Goal: Download file/media

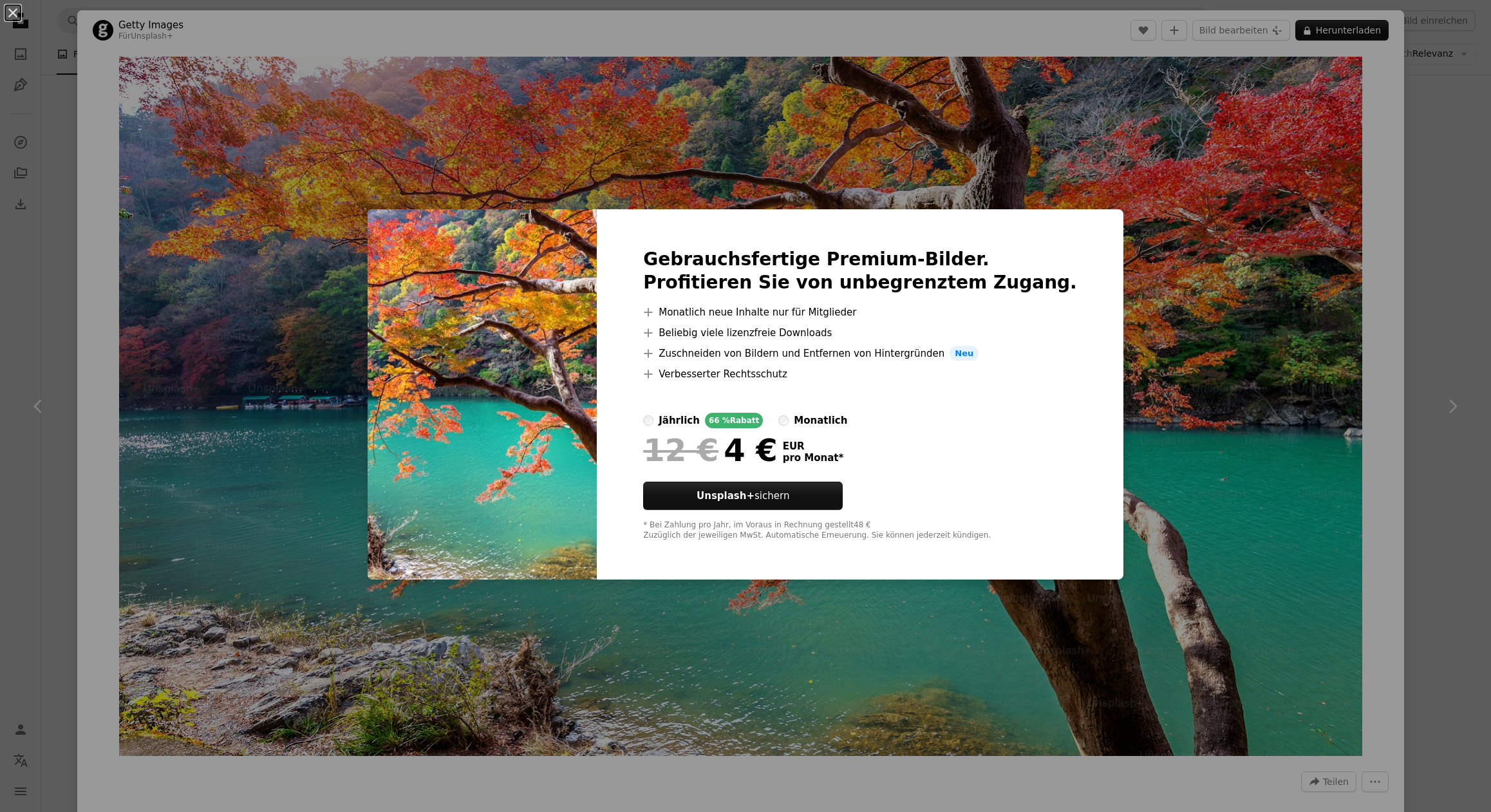
scroll to position [4539, 0]
click at [850, 181] on div "An X shape Gebrauchsfertige Premium-Bilder. Profitieren Sie von unbegrenztem Zu…" at bounding box center [746, 406] width 1491 height 812
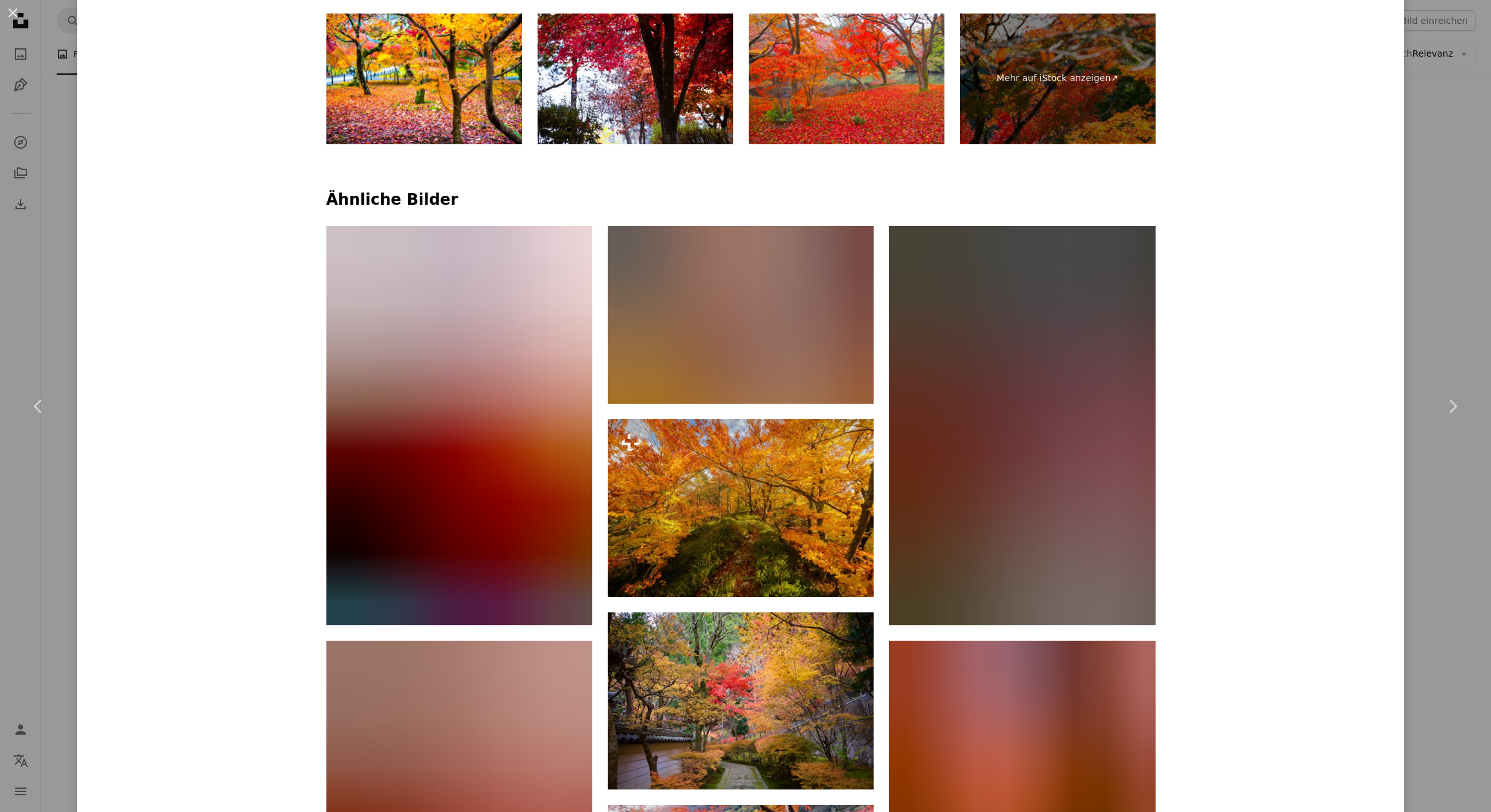
scroll to position [1001, 0]
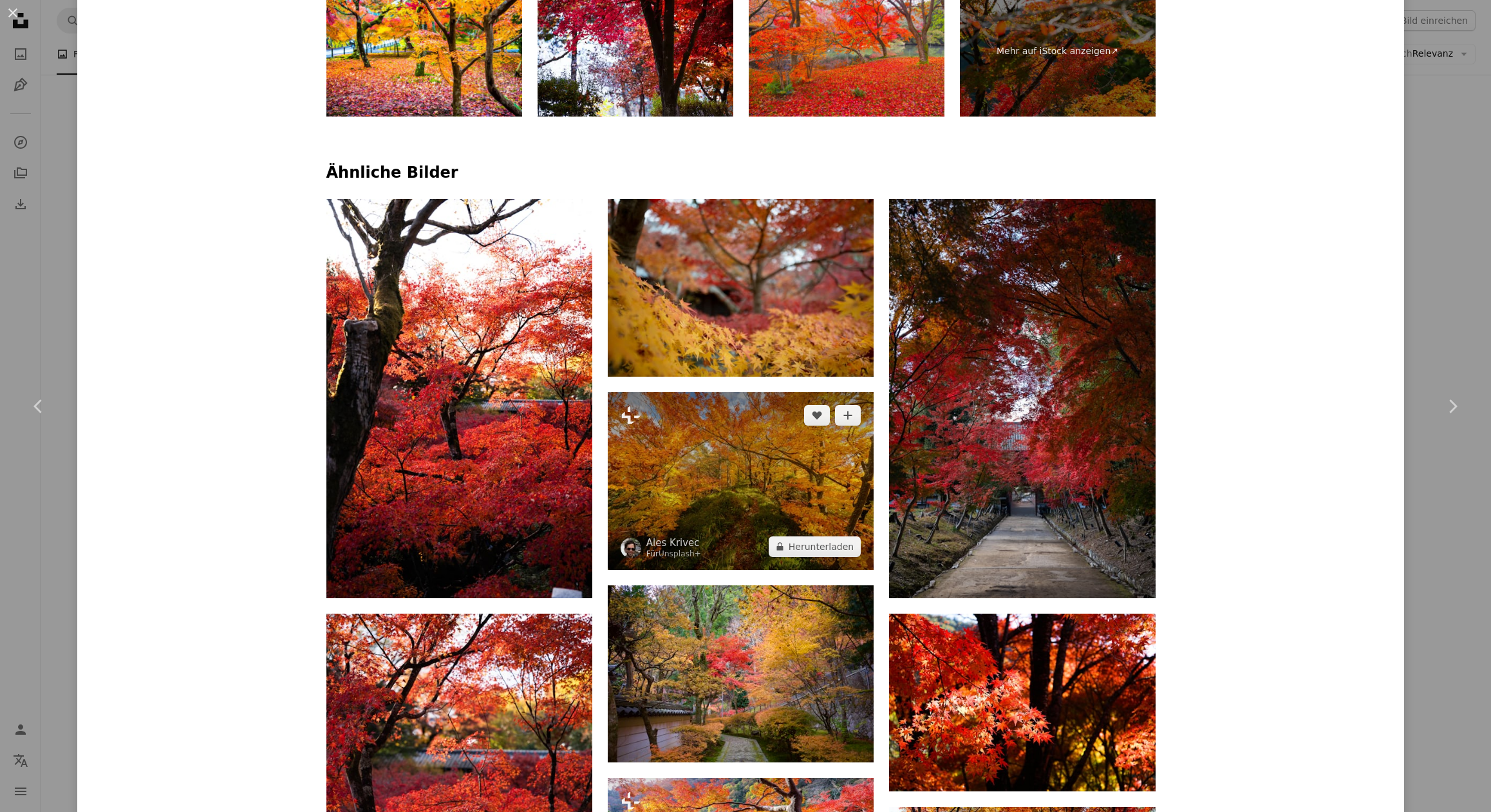
click at [746, 437] on img at bounding box center [741, 481] width 266 height 178
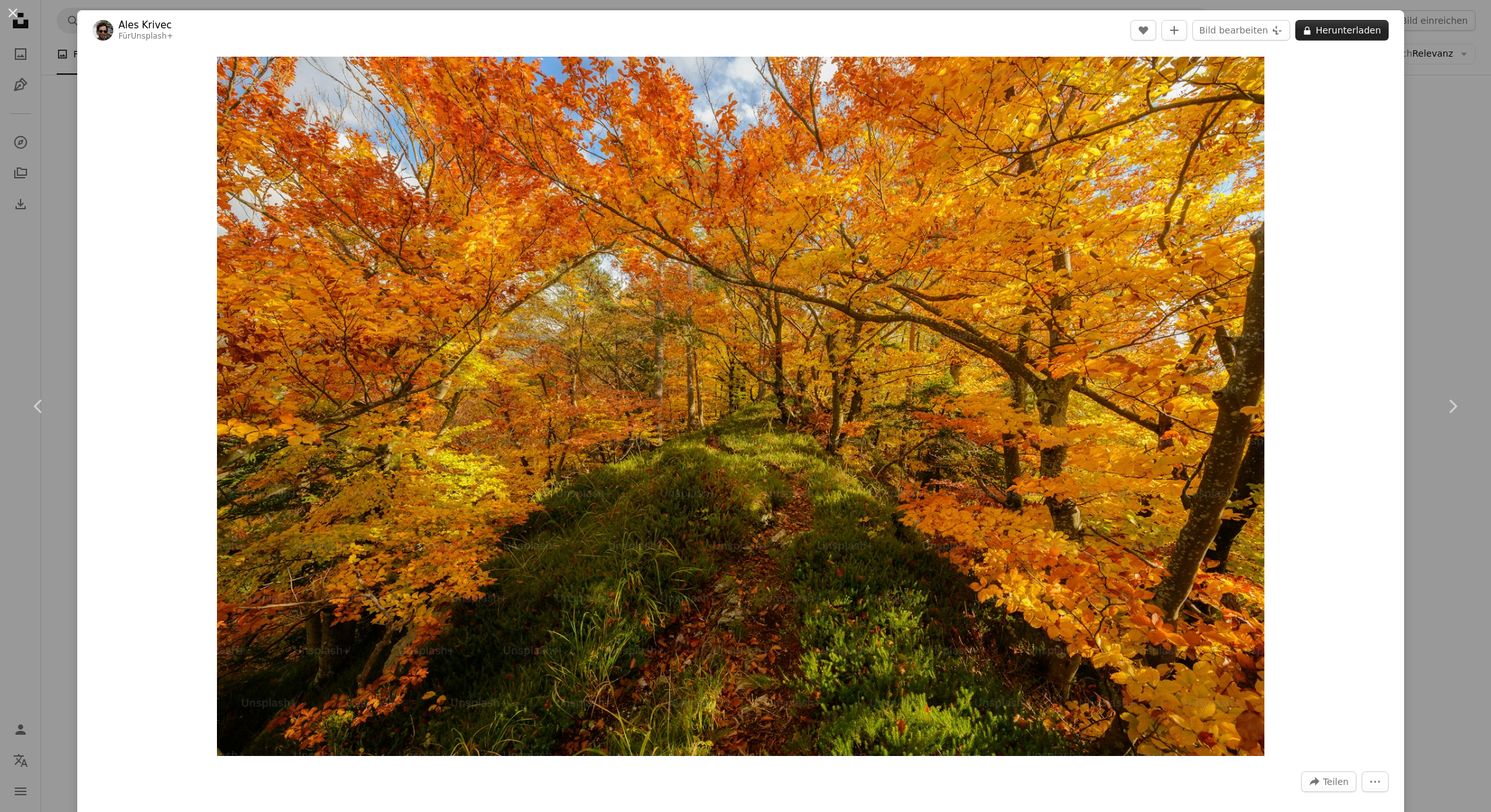
click at [1347, 32] on button "A lock Herunterladen" at bounding box center [1342, 30] width 94 height 21
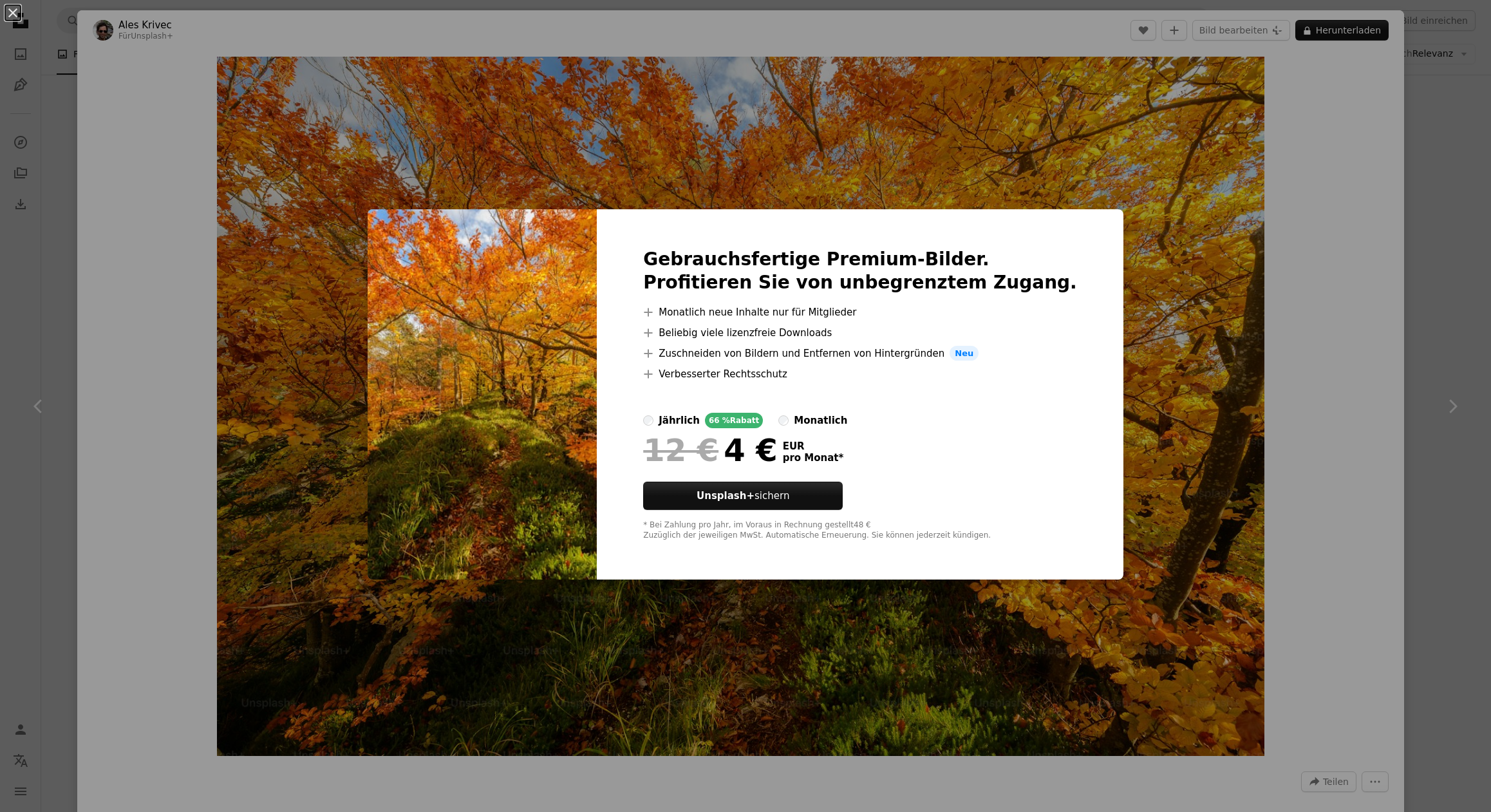
click at [1344, 52] on div "An X shape Gebrauchsfertige Premium-Bilder. Profitieren Sie von unbegrenztem Zu…" at bounding box center [746, 406] width 1491 height 812
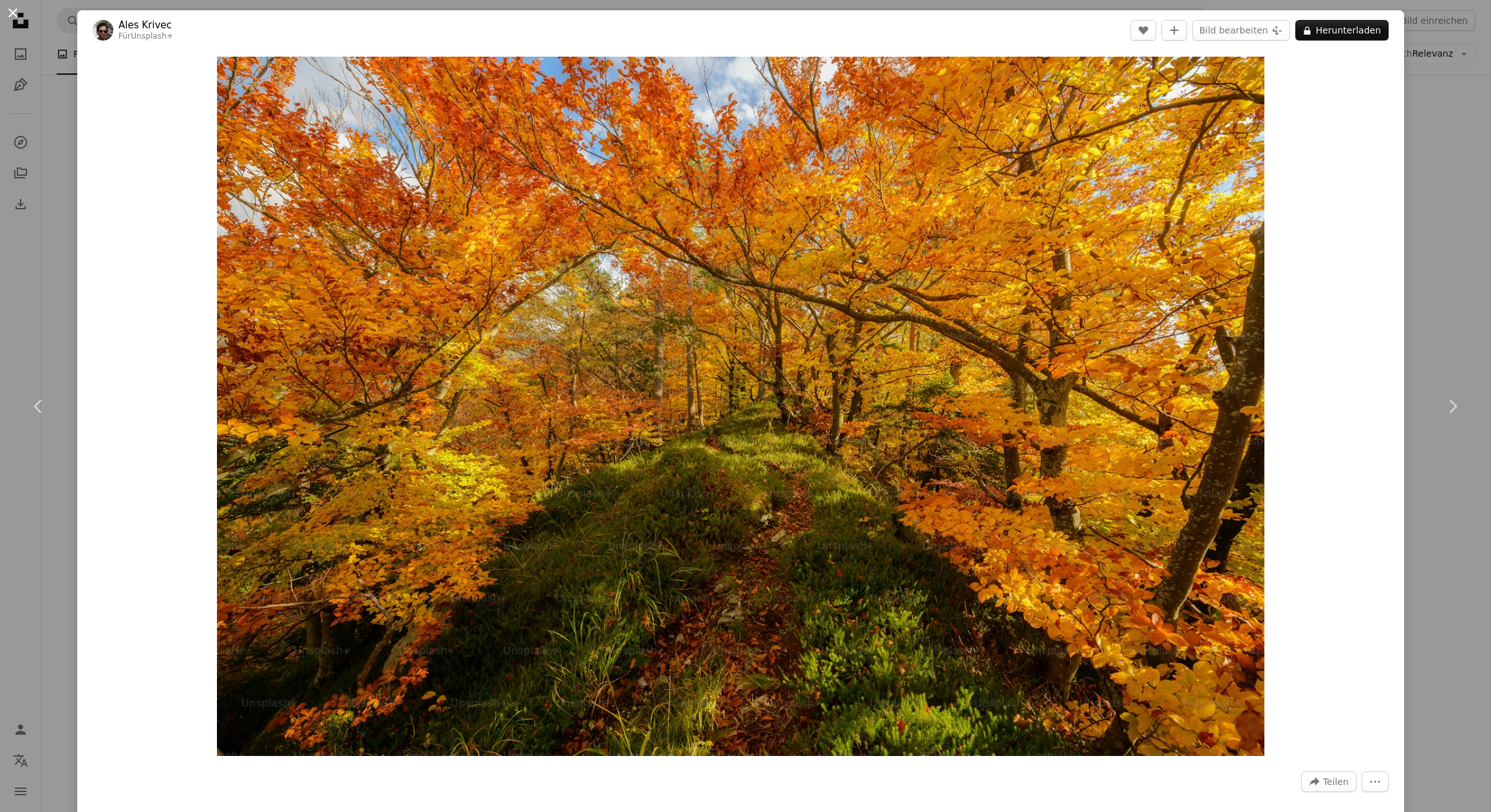
click at [13, 9] on button "An X shape" at bounding box center [13, 13] width 15 height 15
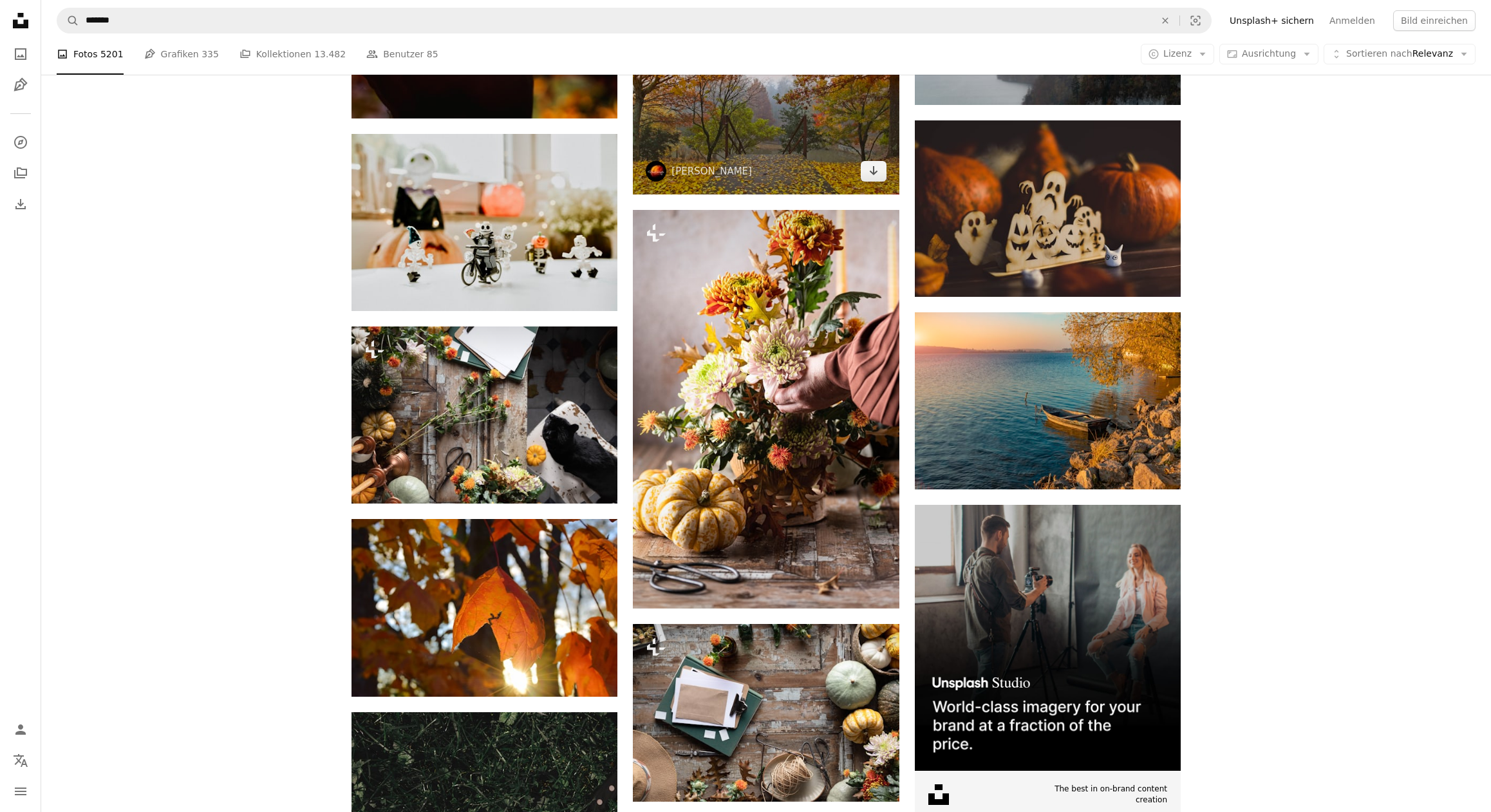
click at [752, 133] on img at bounding box center [766, 105] width 266 height 177
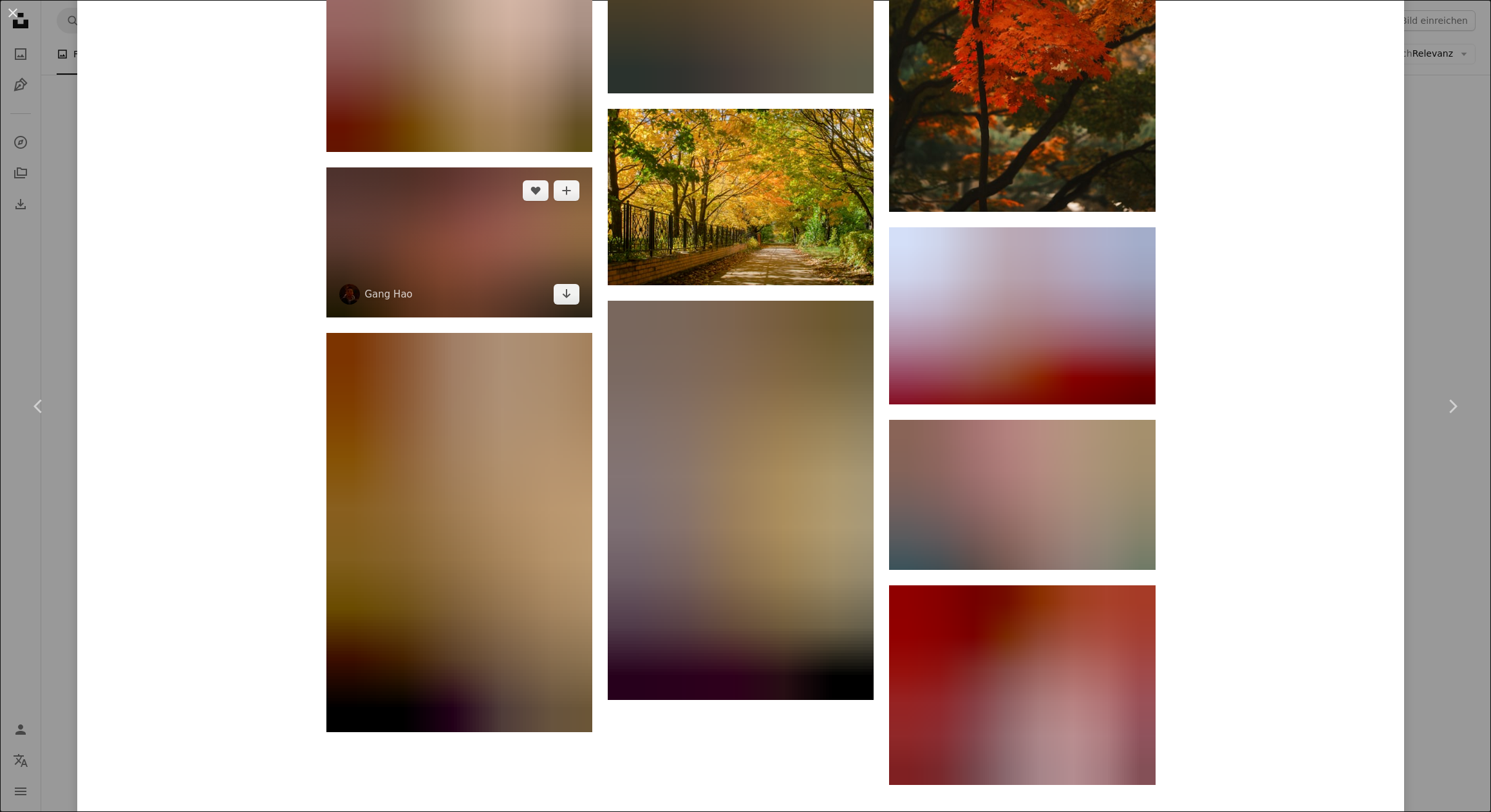
scroll to position [12205, 0]
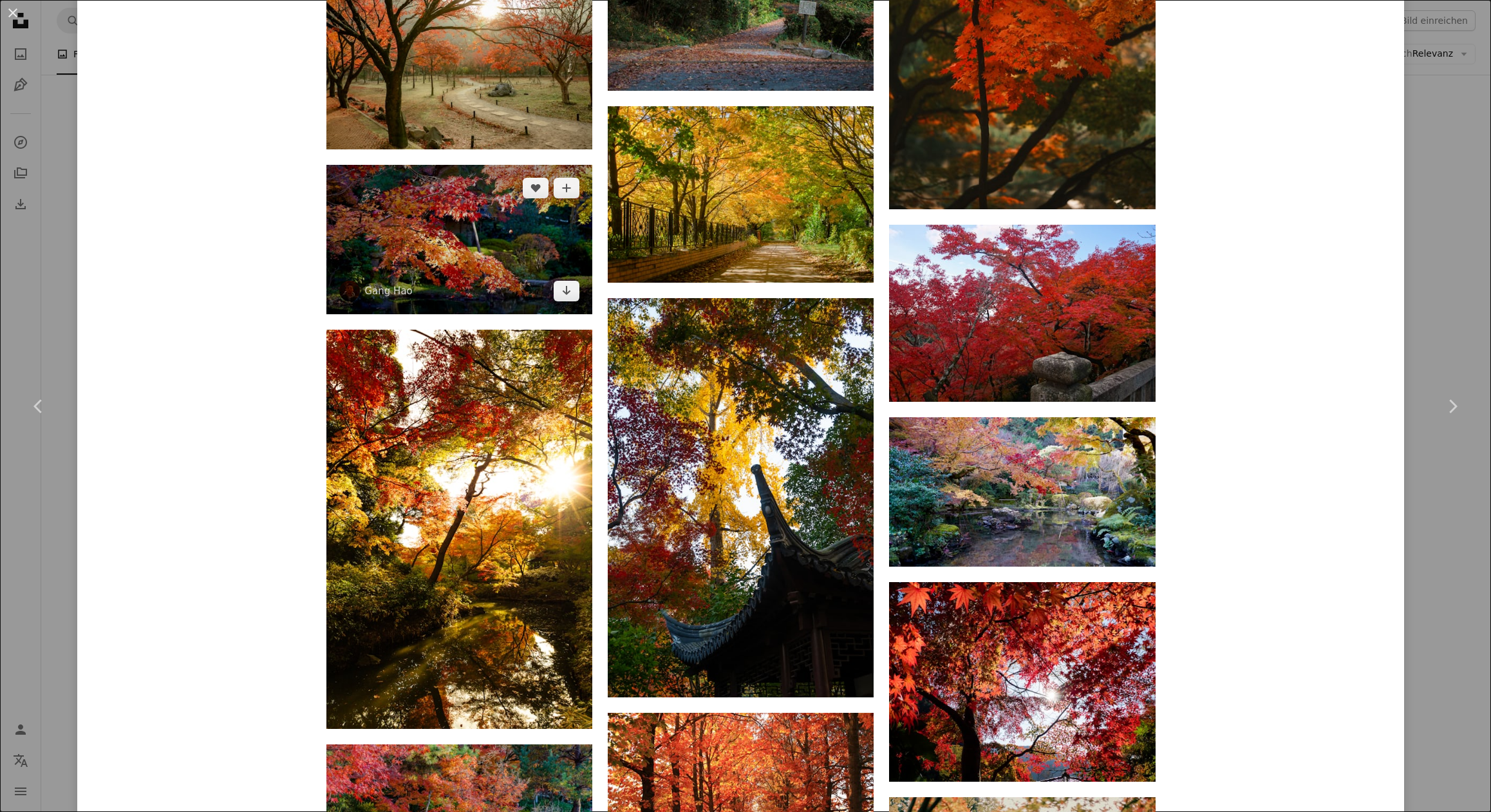
click at [477, 241] on img at bounding box center [459, 239] width 266 height 149
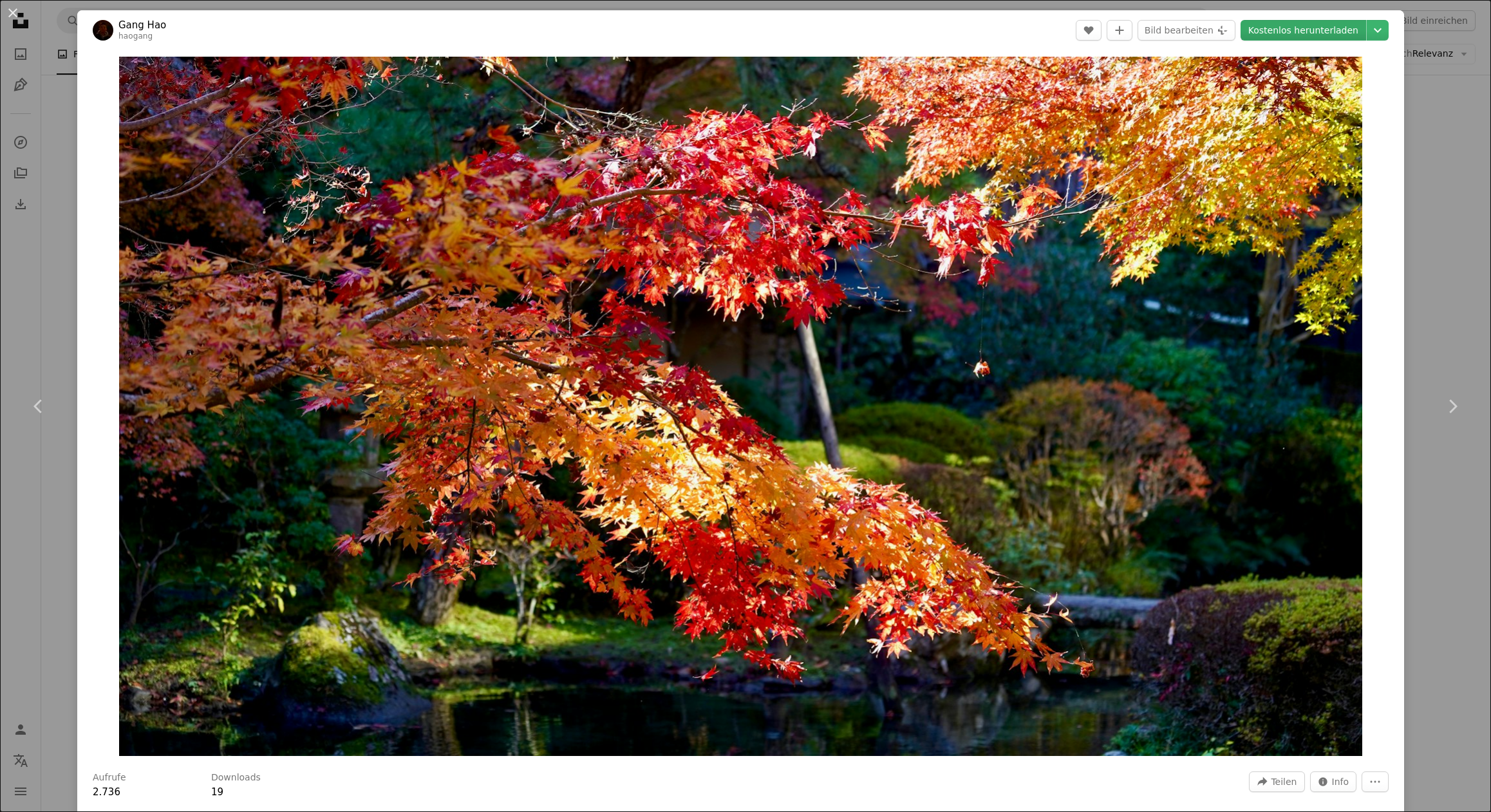
click at [1285, 29] on link "Kostenlos herunterladen" at bounding box center [1303, 30] width 125 height 21
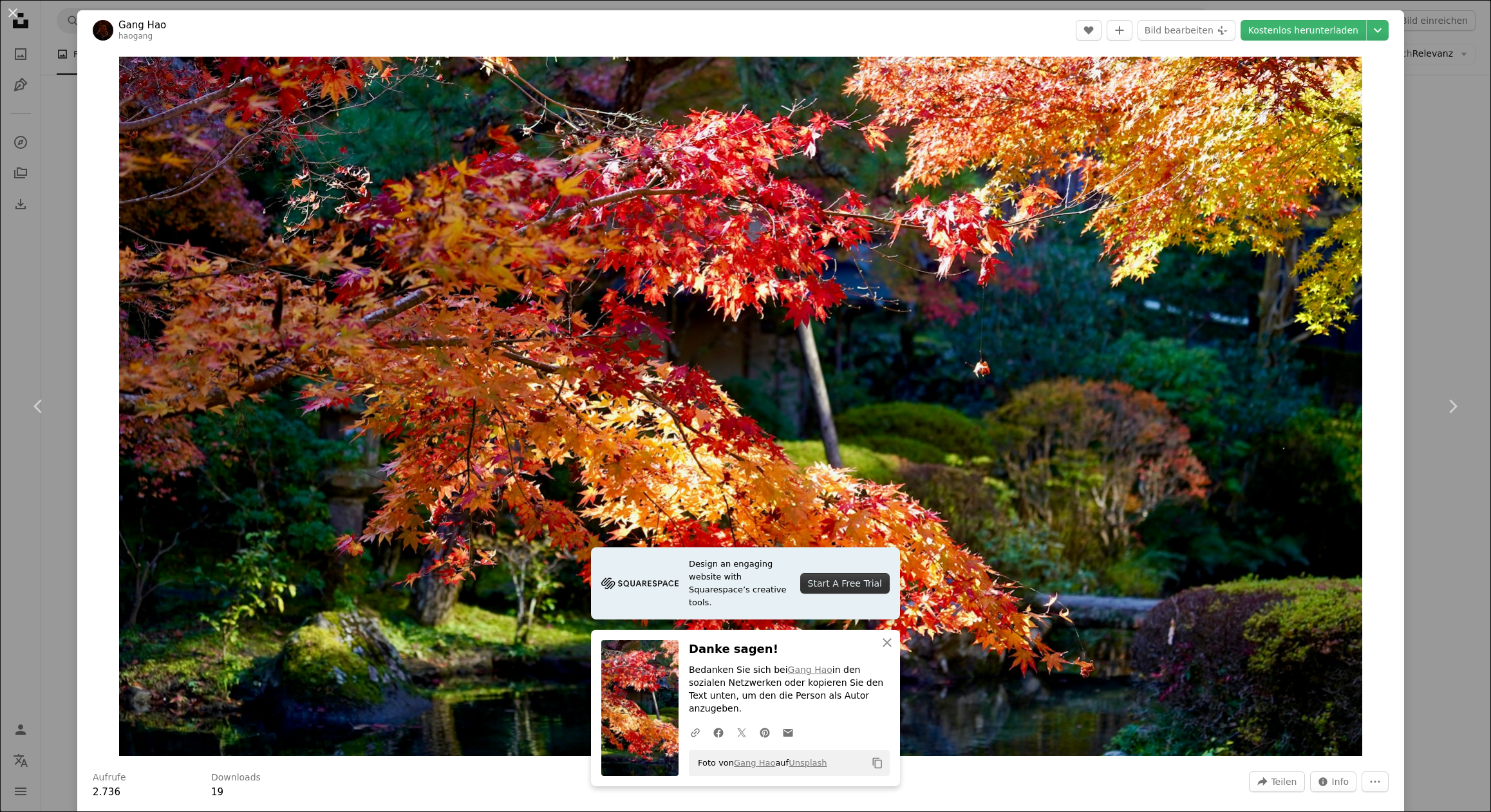
click at [1472, 106] on div "An X shape Chevron left Chevron right Design an engaging website with Squarespa…" at bounding box center [746, 406] width 1491 height 812
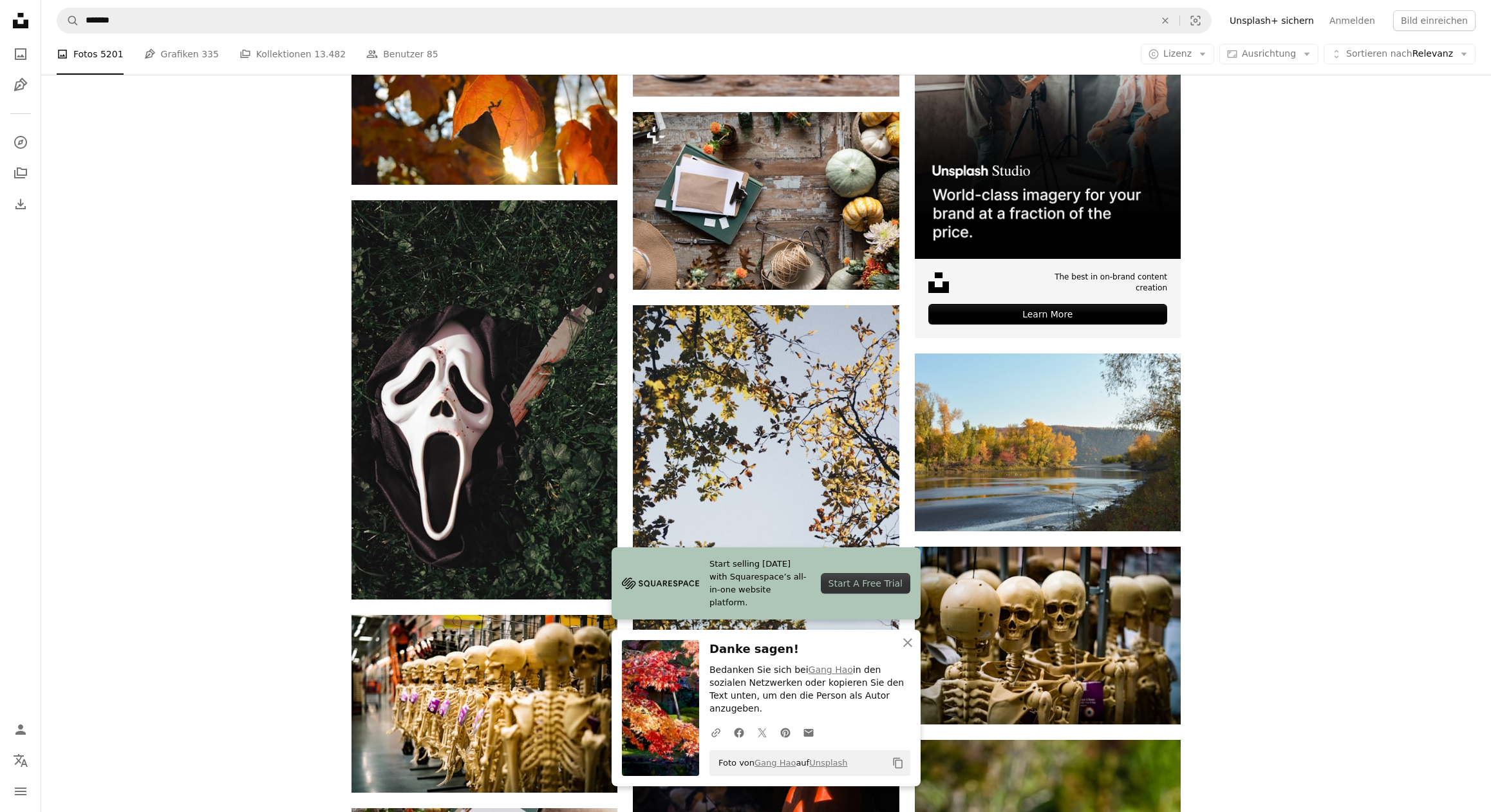
scroll to position [5112, 0]
